Goal: Transaction & Acquisition: Download file/media

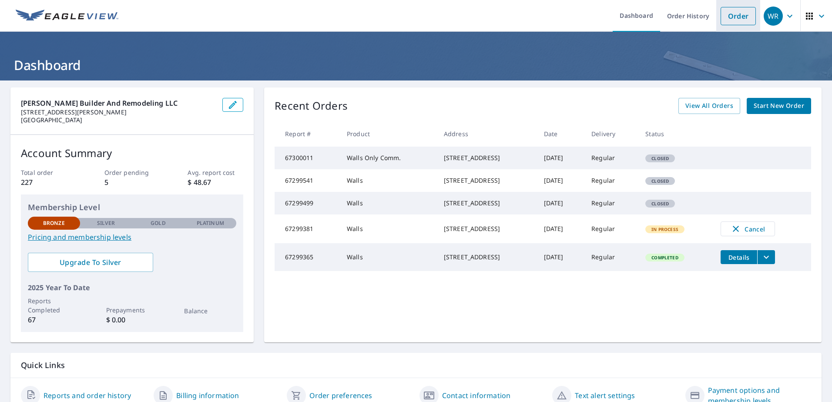
click at [729, 19] on link "Order" at bounding box center [738, 16] width 35 height 18
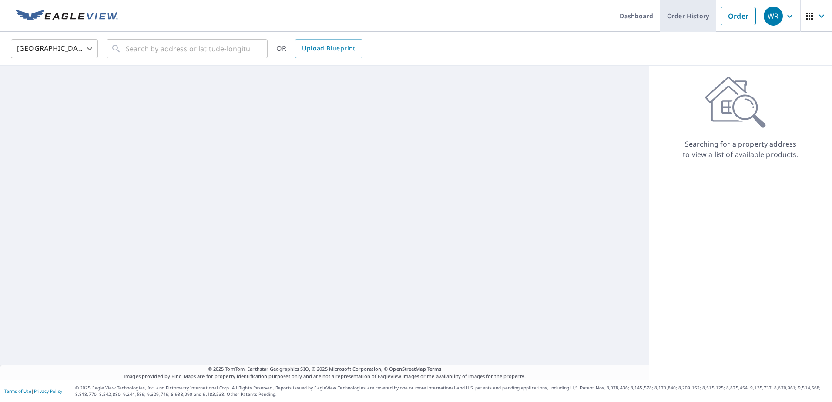
click at [683, 9] on link "Order History" at bounding box center [688, 16] width 56 height 32
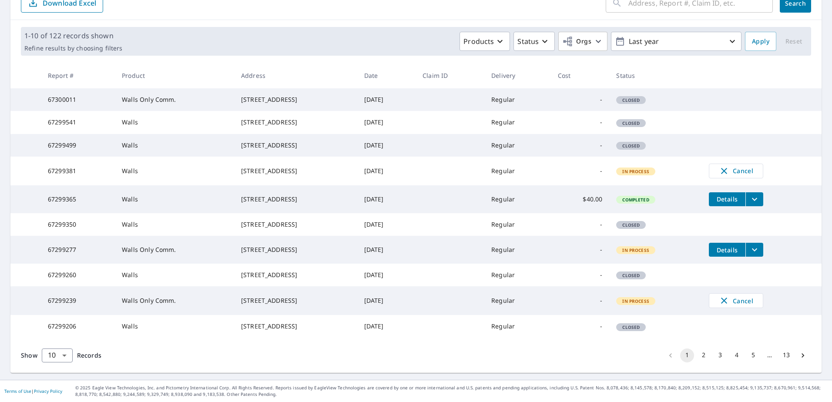
scroll to position [168, 0]
click at [754, 194] on icon "filesDropdownBtn-67299365" at bounding box center [754, 199] width 10 height 10
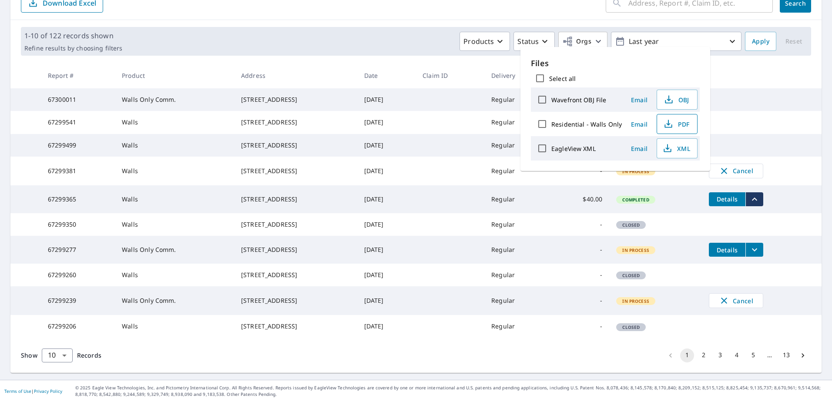
click at [688, 126] on button "PDF" at bounding box center [677, 124] width 41 height 20
click at [14, 402] on img at bounding box center [10, 406] width 7 height 7
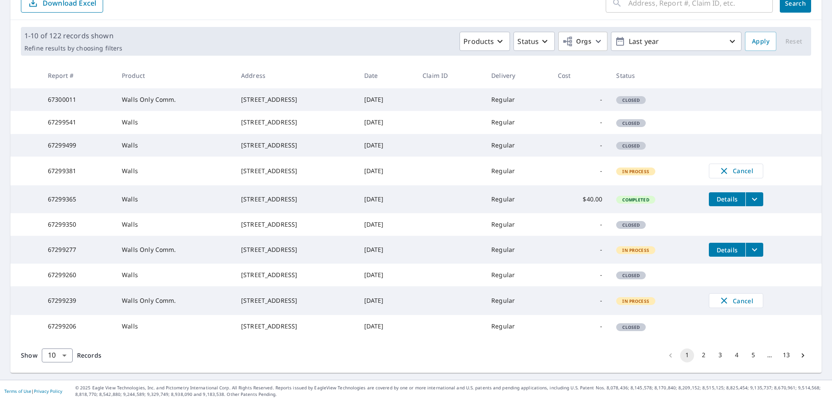
click at [749, 192] on button "filesDropdownBtn-67299365" at bounding box center [755, 199] width 18 height 14
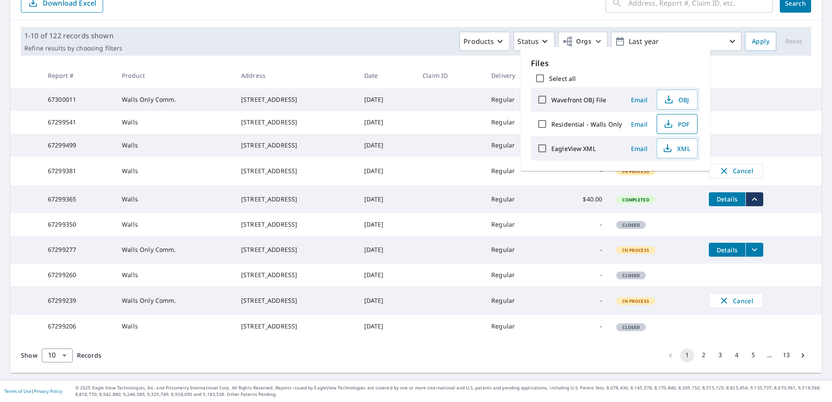
click at [681, 123] on span "PDF" at bounding box center [676, 124] width 28 height 10
click at [215, 157] on td "Walls" at bounding box center [174, 171] width 119 height 29
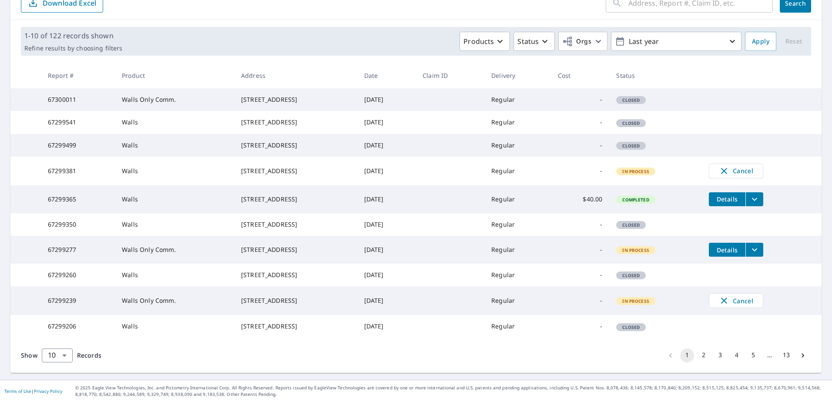
drag, startPoint x: 225, startPoint y: 161, endPoint x: 301, endPoint y: 174, distance: 77.6
click at [301, 185] on td "[STREET_ADDRESS]" at bounding box center [295, 199] width 123 height 28
copy div "[STREET_ADDRESS]"
